Goal: Find specific page/section: Find specific page/section

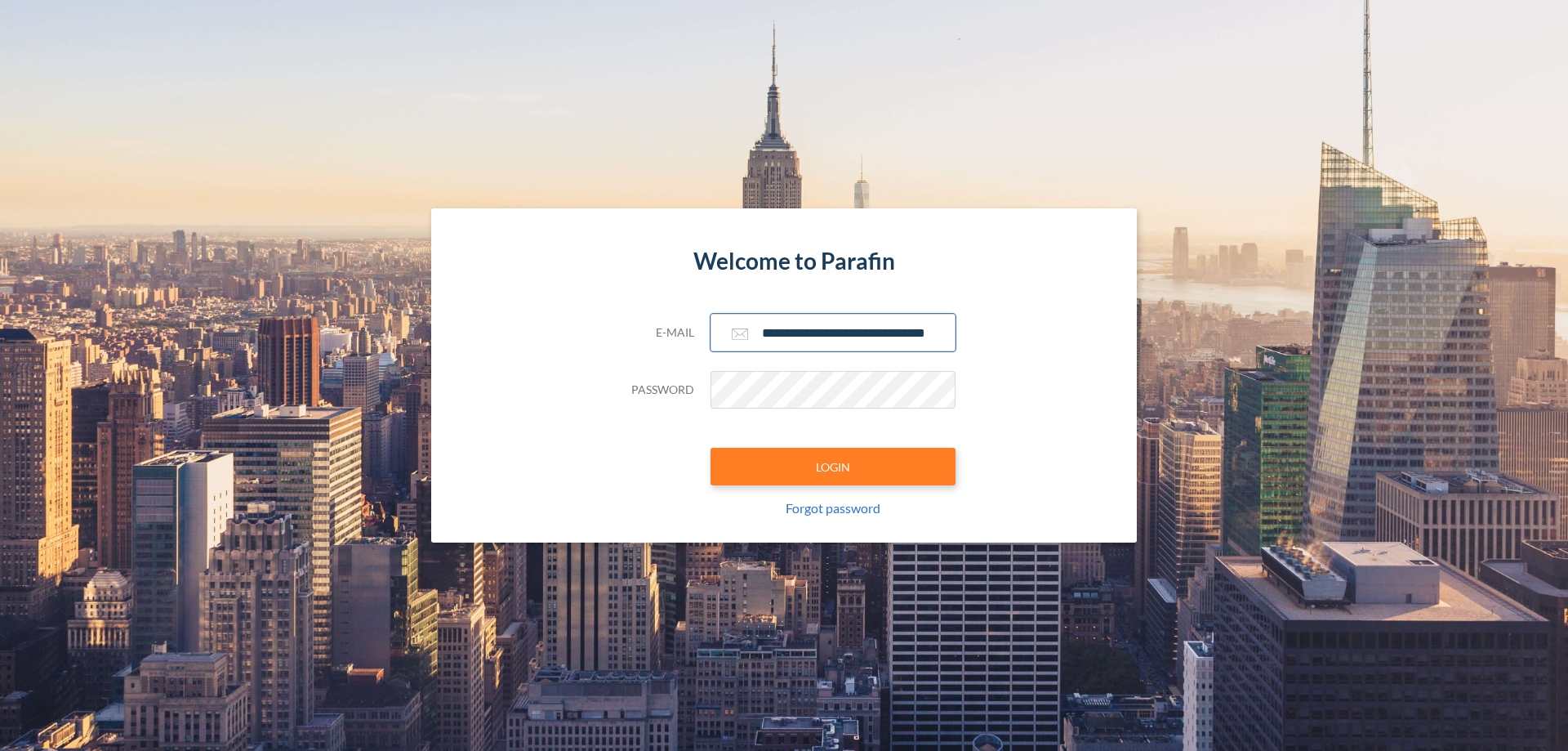
type input "**********"
click at [833, 467] on button "LOGIN" at bounding box center [833, 467] width 245 height 38
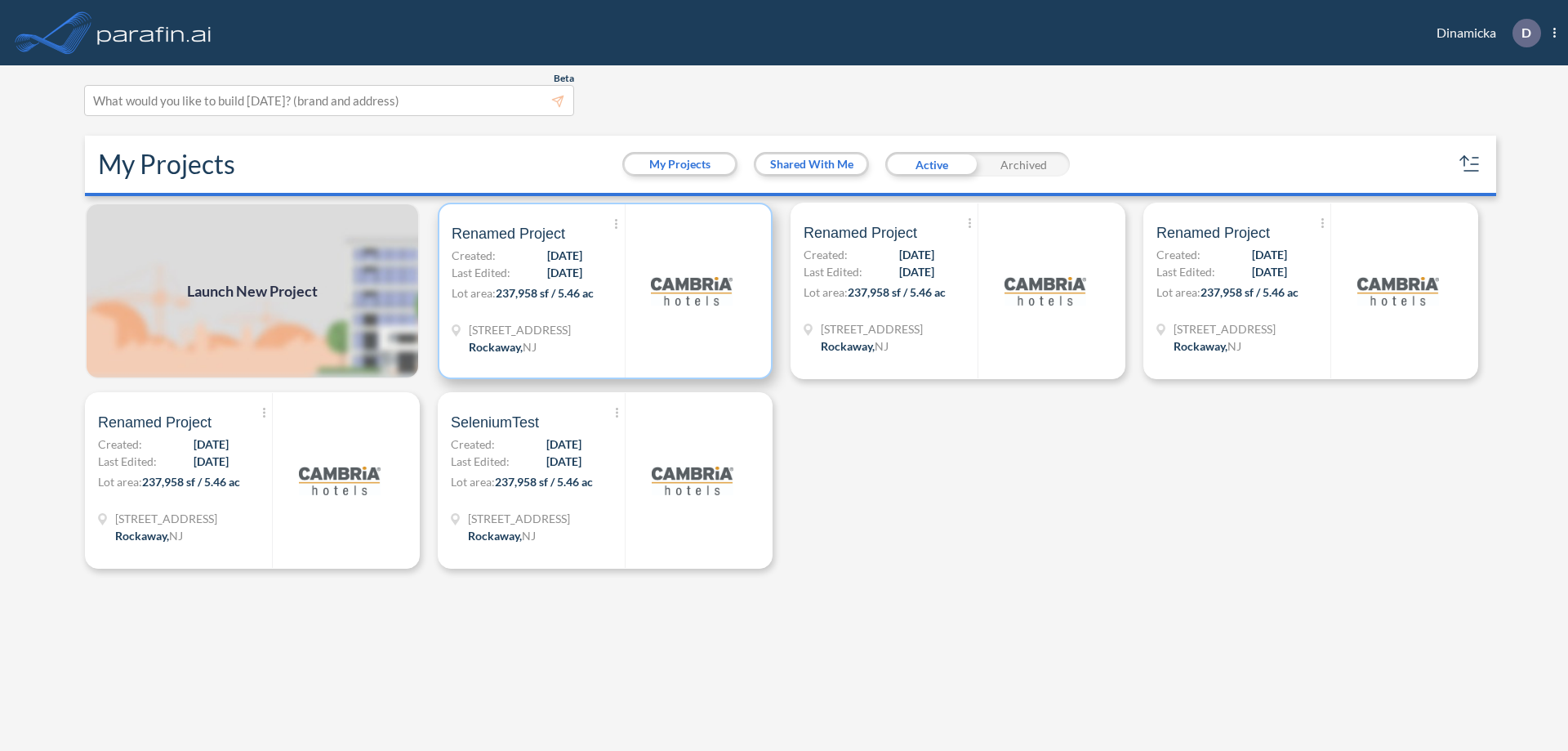
scroll to position [4, 0]
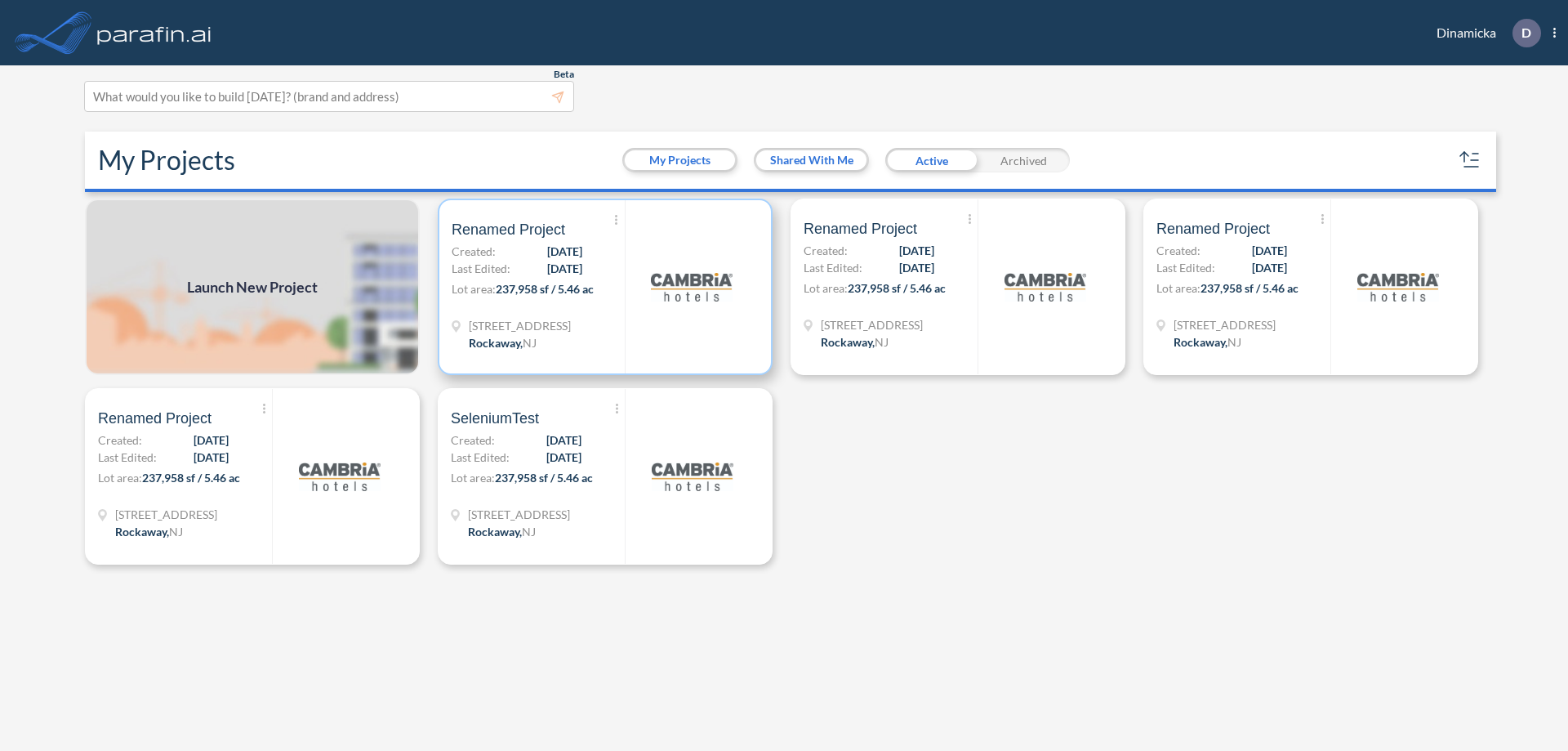
click at [605, 287] on p "Lot area: 237,958 sf / 5.46 ac" at bounding box center [538, 292] width 173 height 24
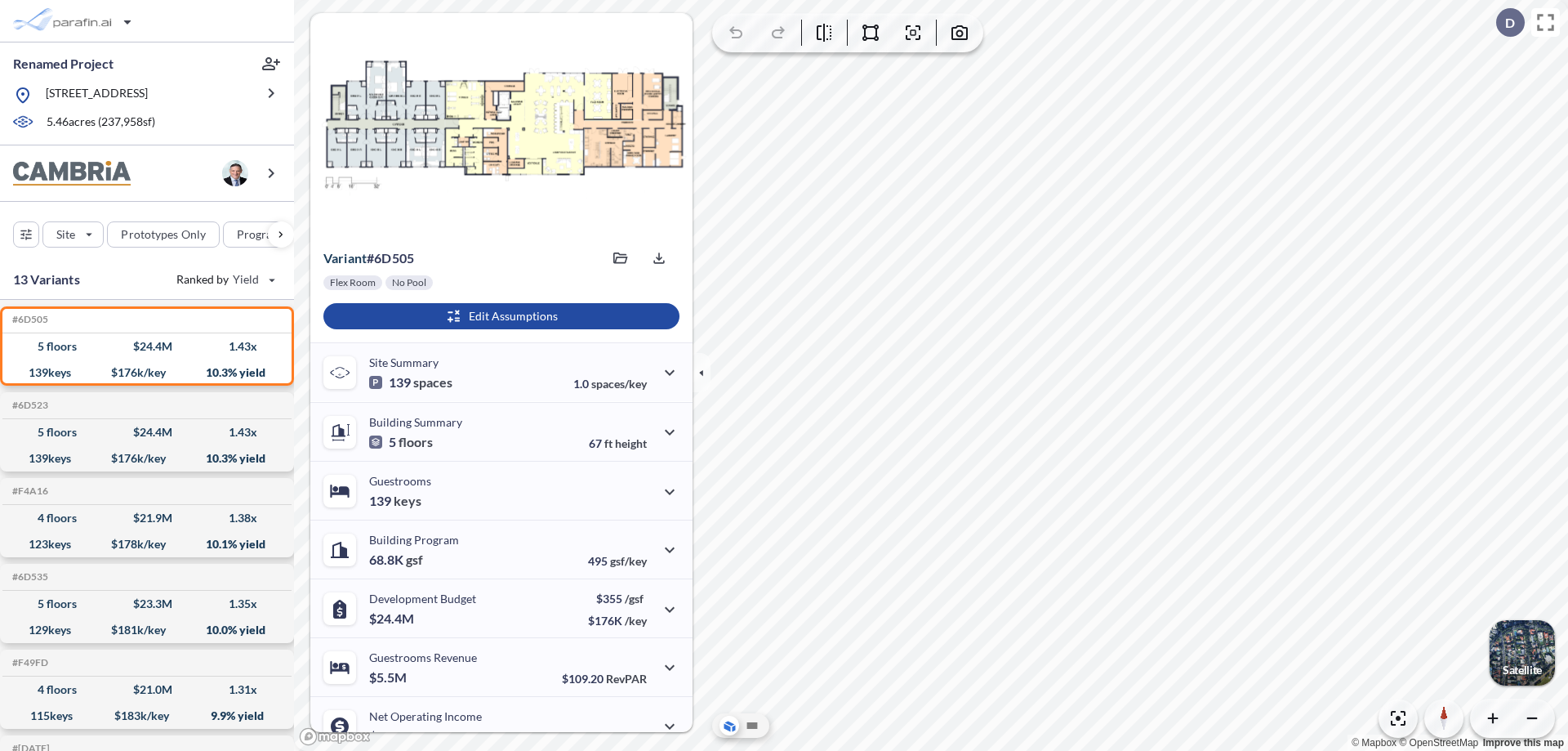
scroll to position [83, 0]
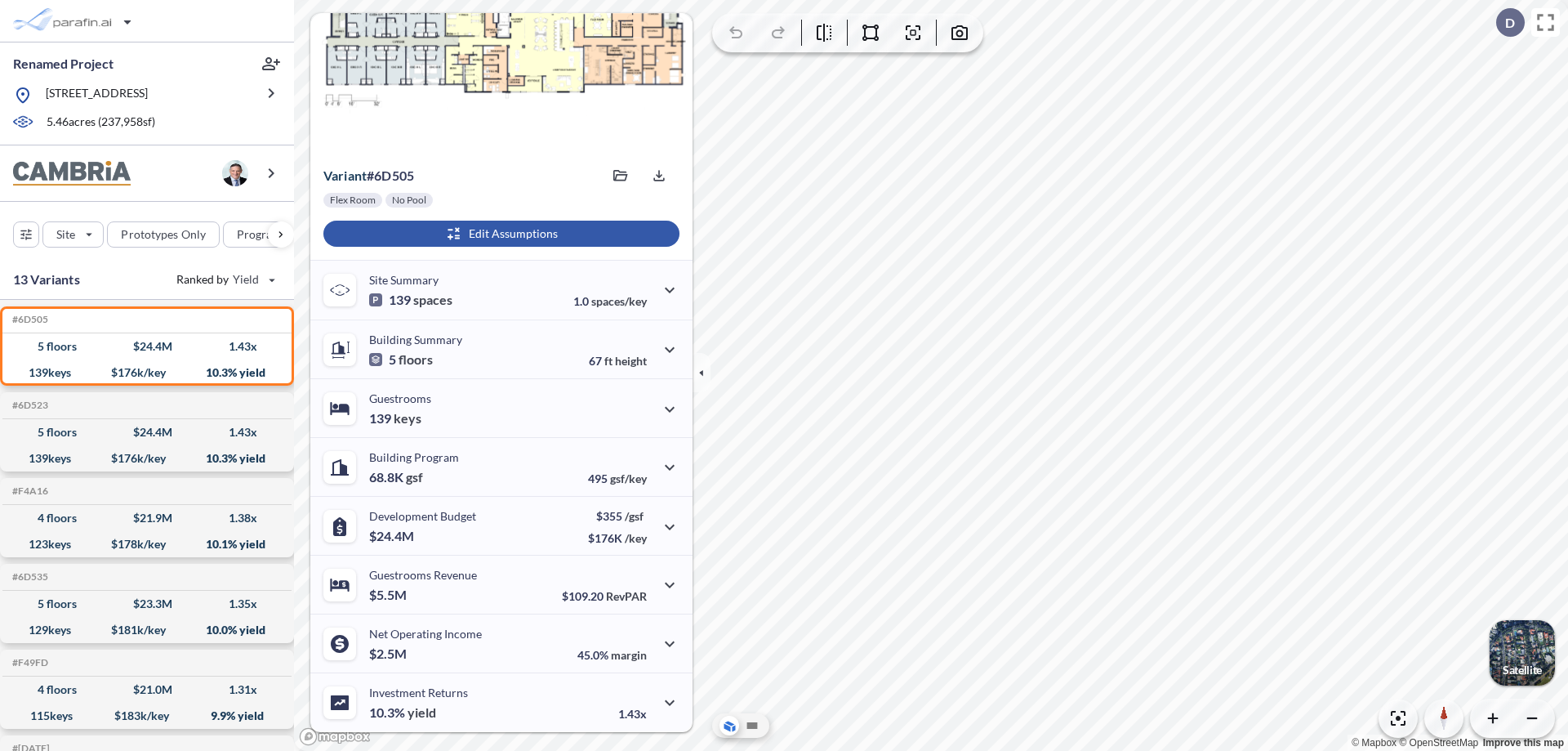
click at [499, 234] on div "button" at bounding box center [502, 234] width 356 height 26
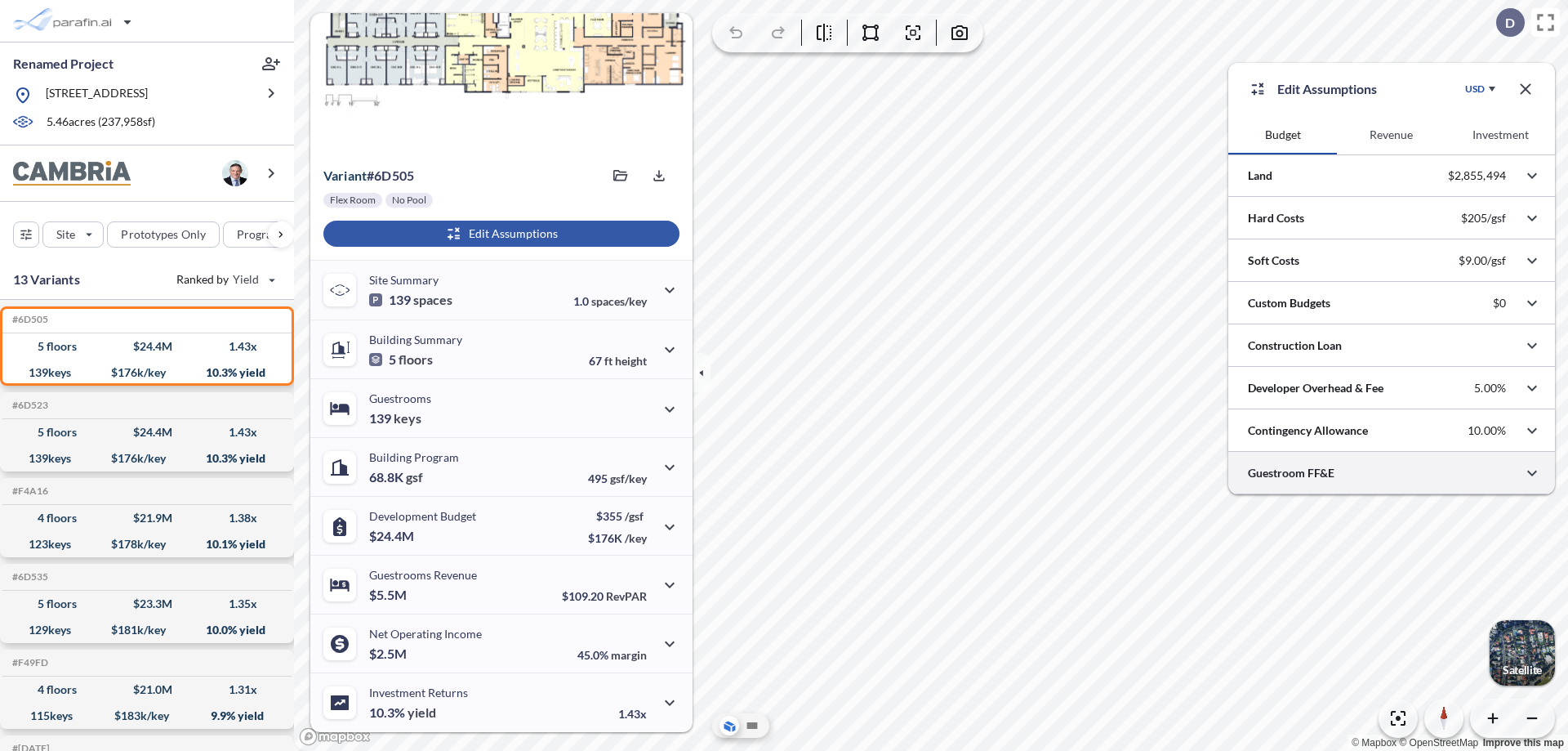
click at [1392, 473] on div at bounding box center [1392, 472] width 327 height 42
